Goal: Transaction & Acquisition: Obtain resource

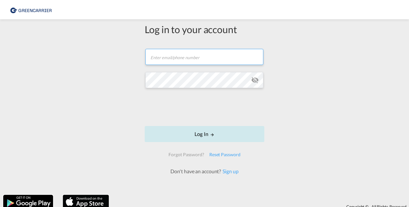
type input "[PERSON_NAME][EMAIL_ADDRESS][DOMAIN_NAME]"
drag, startPoint x: 196, startPoint y: 133, endPoint x: 227, endPoint y: 132, distance: 31.2
click at [196, 133] on button "Log In" at bounding box center [205, 134] width 120 height 16
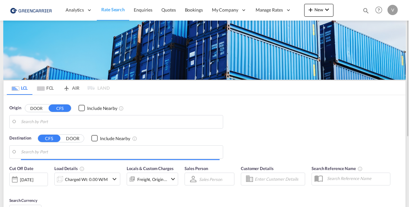
type input "[GEOGRAPHIC_DATA] ([GEOGRAPHIC_DATA]), CZPRG"
type input "[GEOGRAPHIC_DATA], [GEOGRAPHIC_DATA], USPIT"
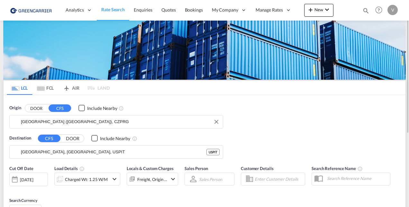
click at [58, 120] on input "[GEOGRAPHIC_DATA] ([GEOGRAPHIC_DATA]), CZPRG" at bounding box center [120, 122] width 199 height 10
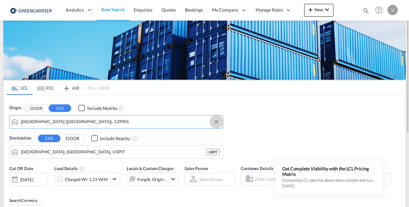
click at [218, 122] on button "Clear Input" at bounding box center [217, 122] width 10 height 10
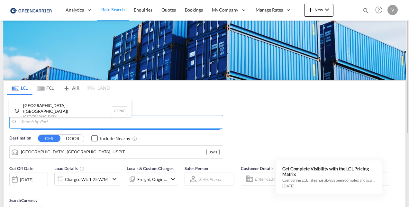
click at [45, 118] on body "Analytics Reports Dashboard Rate Search Enquiries Quotes Bookings" at bounding box center [204, 103] width 409 height 207
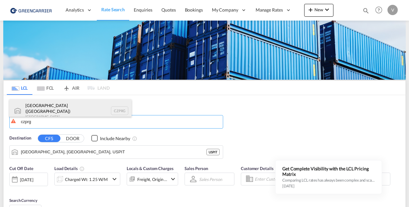
click at [50, 111] on div "[GEOGRAPHIC_DATA] ([GEOGRAPHIC_DATA]) [GEOGRAPHIC_DATA] CZPRG" at bounding box center [70, 110] width 122 height 23
type input "[GEOGRAPHIC_DATA] ([GEOGRAPHIC_DATA]), CZPRG"
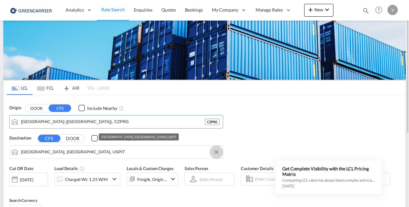
click at [218, 151] on button "Clear Input" at bounding box center [217, 152] width 10 height 10
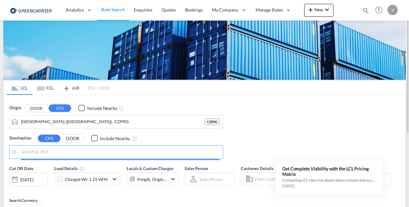
click at [62, 154] on input "Search by Port" at bounding box center [120, 152] width 199 height 10
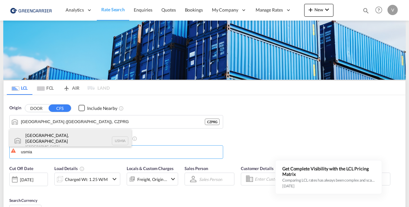
click at [54, 133] on div "[GEOGRAPHIC_DATA], [GEOGRAPHIC_DATA] [GEOGRAPHIC_DATA] USMIA" at bounding box center [70, 140] width 122 height 23
type input "[GEOGRAPHIC_DATA], [GEOGRAPHIC_DATA], [GEOGRAPHIC_DATA]"
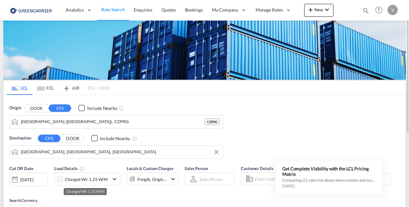
click at [79, 182] on div "Charged Wt: 1.25 W/M" at bounding box center [86, 179] width 43 height 9
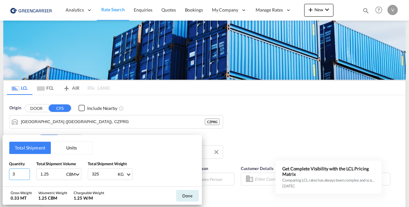
drag, startPoint x: 20, startPoint y: 175, endPoint x: -47, endPoint y: 167, distance: 67.4
click at [0, 167] on html "Analytics Reports Dashboard Rate Search Enquiries Quotes" at bounding box center [204, 103] width 409 height 207
type input "12"
type input "9.99"
click at [95, 174] on input "325" at bounding box center [104, 174] width 26 height 11
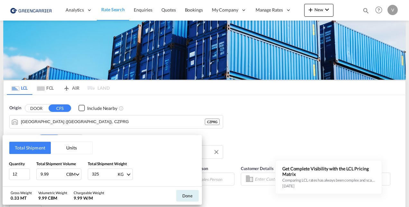
click at [95, 174] on input "325" at bounding box center [104, 174] width 26 height 11
type input "1176"
click at [188, 194] on button "Done" at bounding box center [187, 196] width 23 height 12
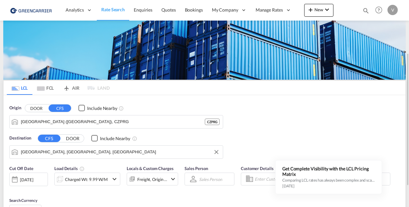
scroll to position [64, 0]
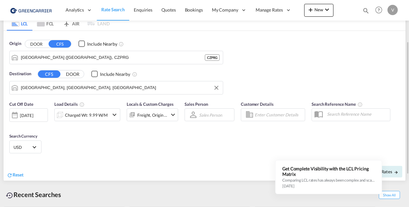
click at [173, 114] on md-icon "icon-chevron-down" at bounding box center [173, 115] width 8 height 8
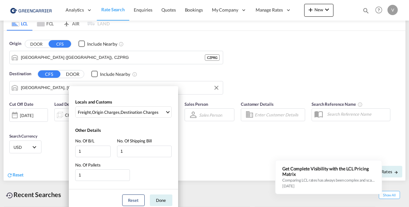
click at [188, 140] on div "Locals and Customs Freight , Origin Charges , Destination Charges Clear All Sel…" at bounding box center [204, 103] width 409 height 207
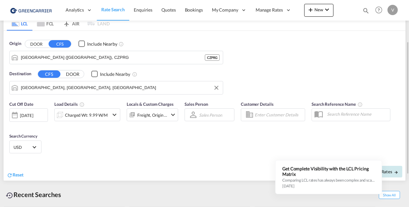
click at [398, 170] on md-icon "icon-arrow-right" at bounding box center [396, 172] width 5 height 5
type input "CZPRG to USMIA / [DATE]"
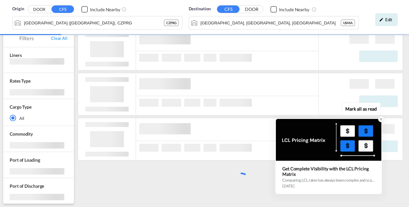
scroll to position [59, 0]
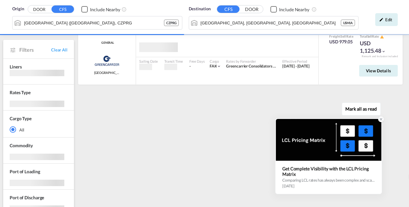
click at [381, 120] on icon at bounding box center [381, 119] width 2 height 2
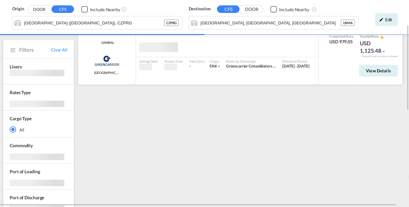
click at [385, 52] on md-icon "icon-chevron-down" at bounding box center [383, 51] width 5 height 5
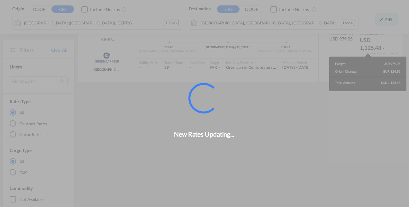
scroll to position [57, 0]
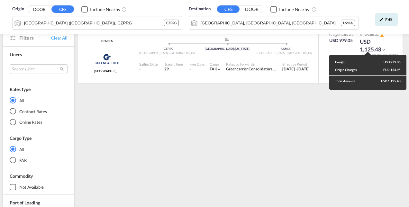
click at [341, 135] on div "Freight USD 979.05 Origin Charges EUR 124.95 Total Amount USD 1,125.48" at bounding box center [204, 103] width 409 height 207
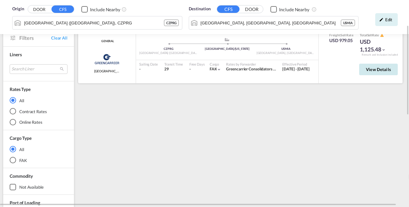
click at [378, 70] on span "View Details" at bounding box center [378, 69] width 25 height 5
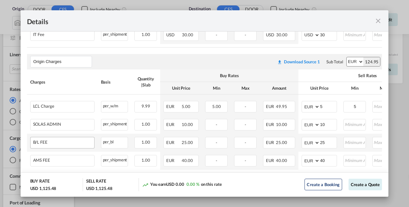
scroll to position [225, 0]
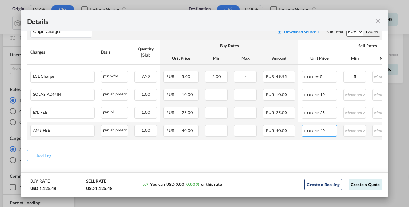
click at [317, 129] on select "AED AFN ALL AMD ANG AOA ARS AUD AWG AZN BAM BBD BDT BGN BHD BIF BMD BND BOB BRL…" at bounding box center [311, 130] width 17 height 9
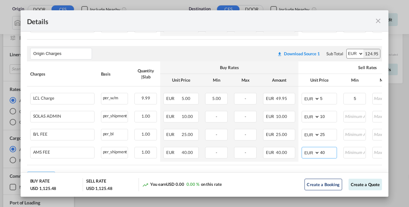
scroll to position [193, 0]
